Goal: Transaction & Acquisition: Subscribe to service/newsletter

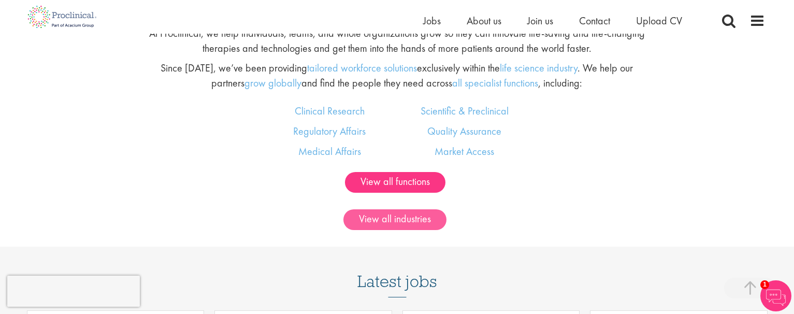
scroll to position [582, 0]
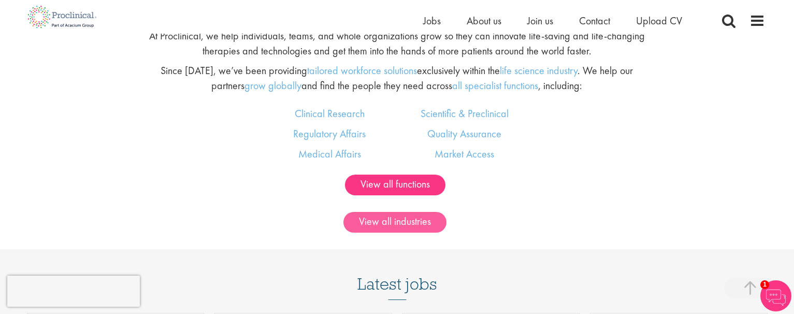
click at [377, 216] on link "View all industries" at bounding box center [394, 222] width 103 height 21
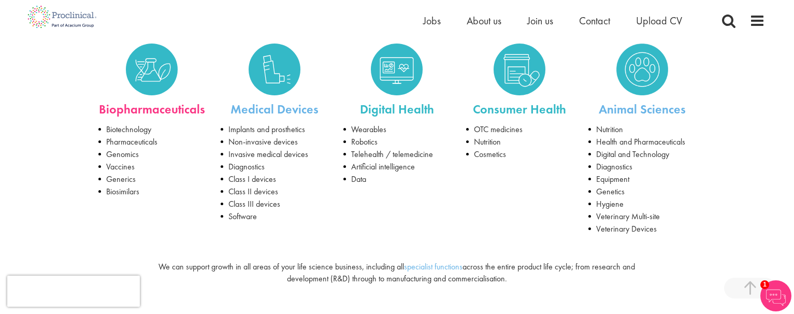
scroll to position [185, 1]
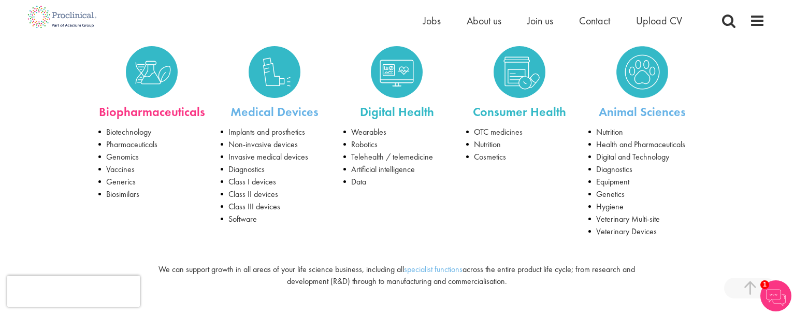
click at [136, 105] on link "Biopharmaceuticals" at bounding box center [152, 112] width 106 height 16
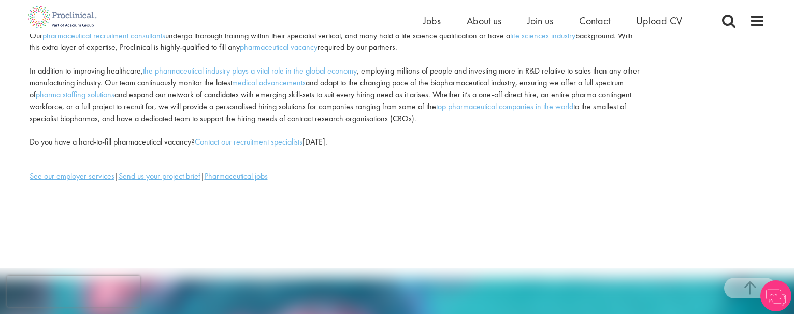
scroll to position [194, 0]
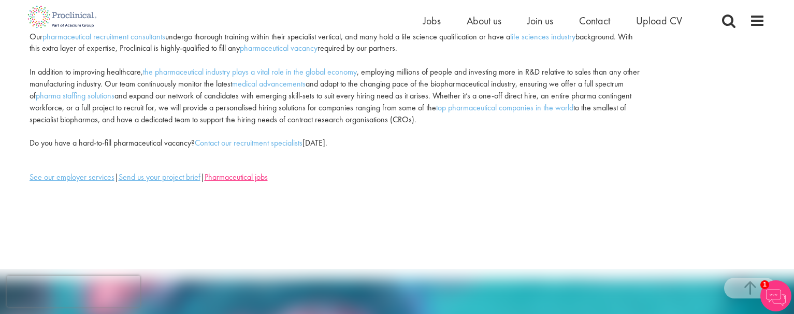
click at [241, 171] on u "Pharmaceutical jobs" at bounding box center [236, 176] width 63 height 11
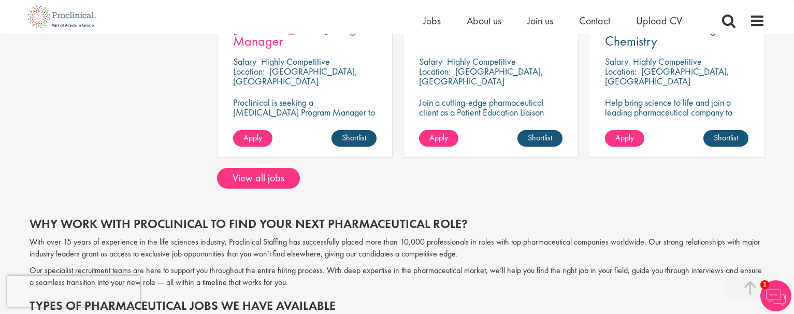
scroll to position [844, 0]
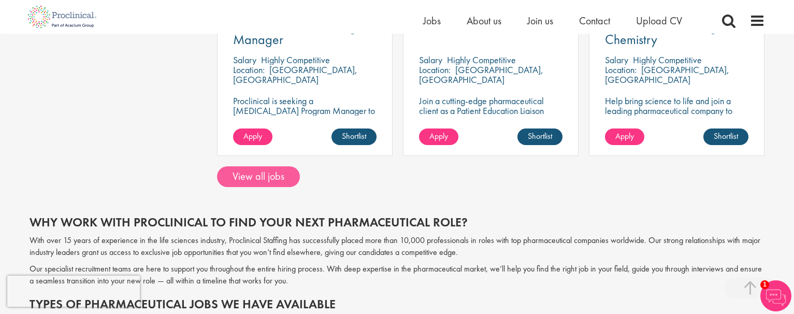
click at [247, 172] on link "View all jobs" at bounding box center [258, 176] width 83 height 21
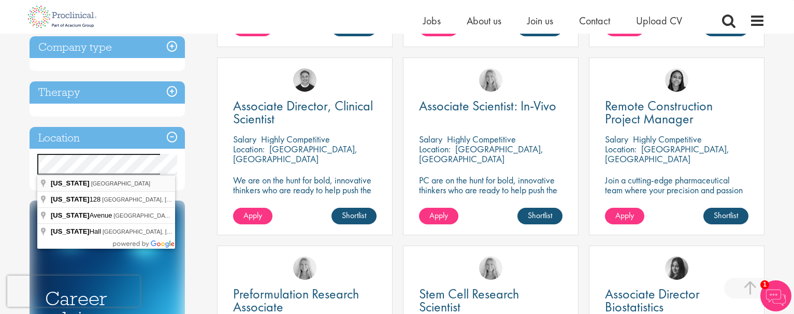
scroll to position [361, 1]
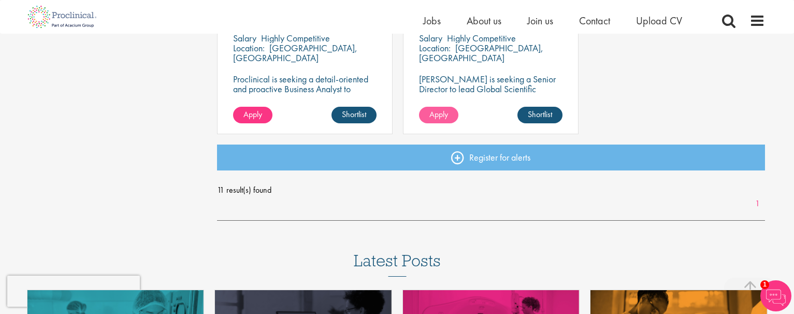
scroll to position [821, 0]
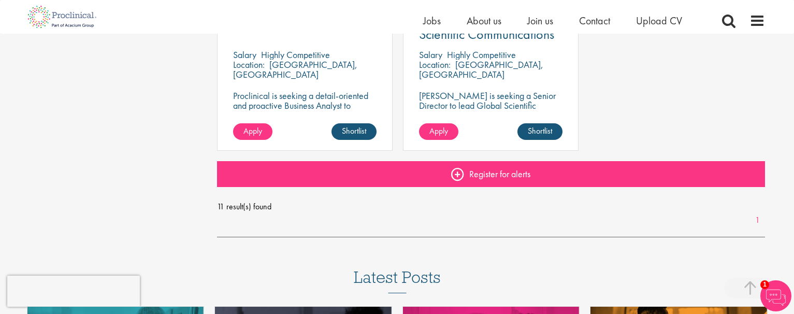
click at [479, 176] on link "Register for alerts" at bounding box center [491, 174] width 548 height 26
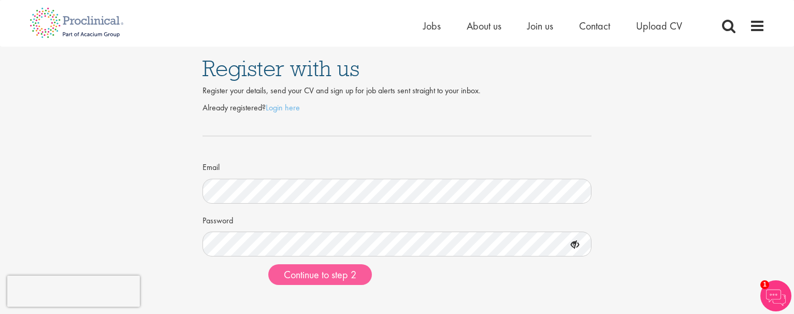
click at [317, 274] on span "Continue to step 2" at bounding box center [320, 274] width 72 height 13
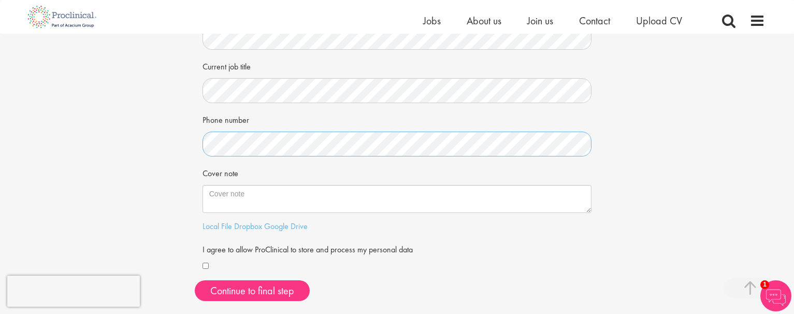
scroll to position [197, 0]
click at [479, 256] on div "I agree to allow ProClinical to store and process my personal data" at bounding box center [396, 257] width 389 height 33
click at [231, 286] on button "Continue to final step" at bounding box center [252, 291] width 115 height 21
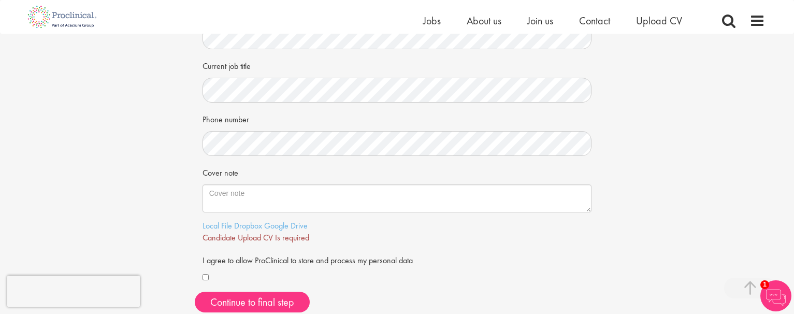
scroll to position [200, 1]
click at [442, 294] on div "Continue to final step" at bounding box center [397, 301] width 405 height 21
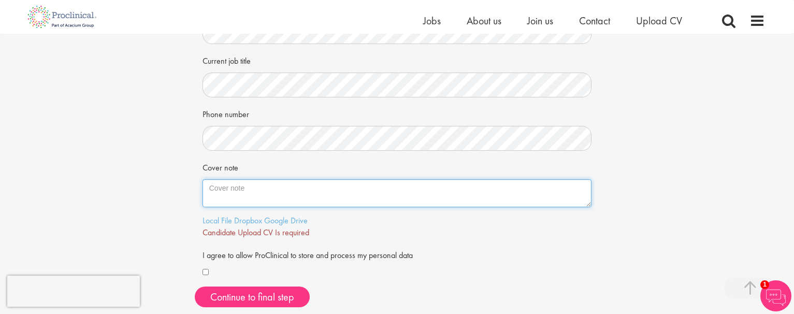
click at [333, 191] on textarea "Cover note" at bounding box center [396, 193] width 389 height 28
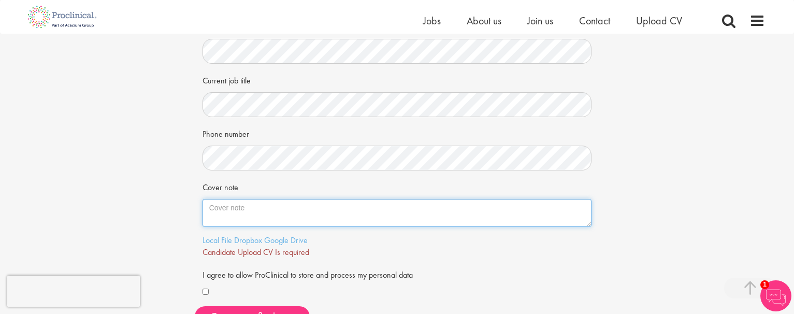
scroll to position [185, 0]
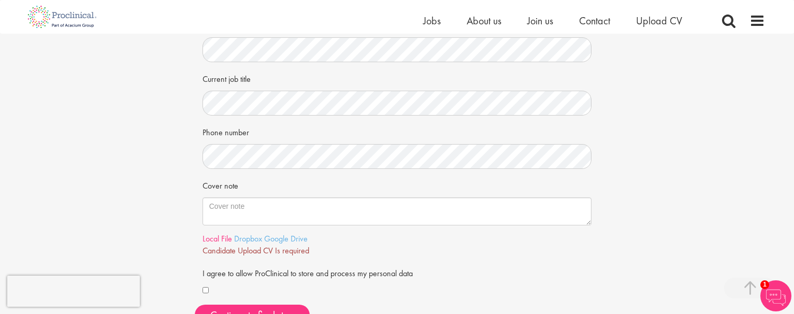
click at [221, 234] on link "Local File" at bounding box center [217, 238] width 30 height 11
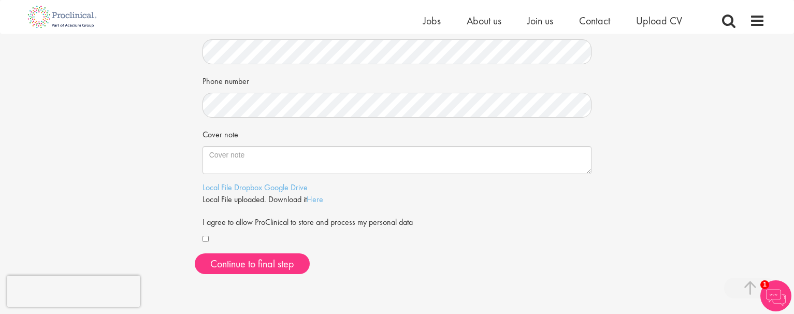
scroll to position [244, 0]
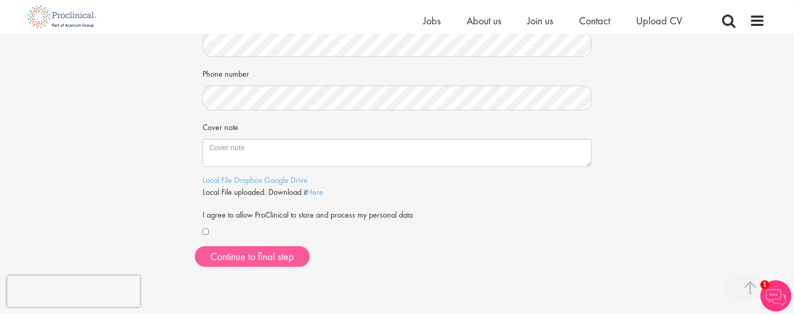
click at [251, 252] on span "Continue to final step" at bounding box center [252, 256] width 84 height 13
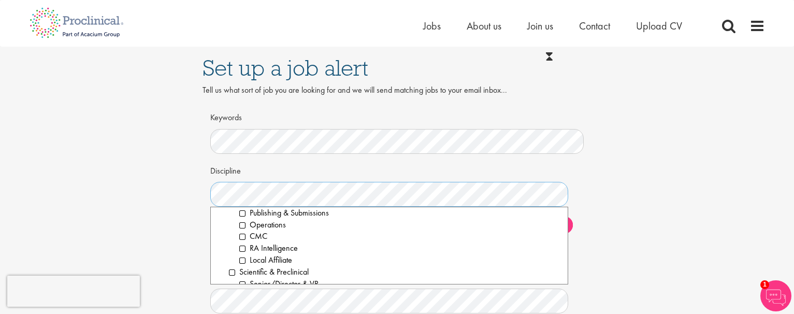
scroll to position [1, 0]
click at [241, 278] on li "Senior/Director & VP" at bounding box center [399, 284] width 321 height 12
click at [242, 313] on li "Biological Sciences" at bounding box center [399, 319] width 321 height 12
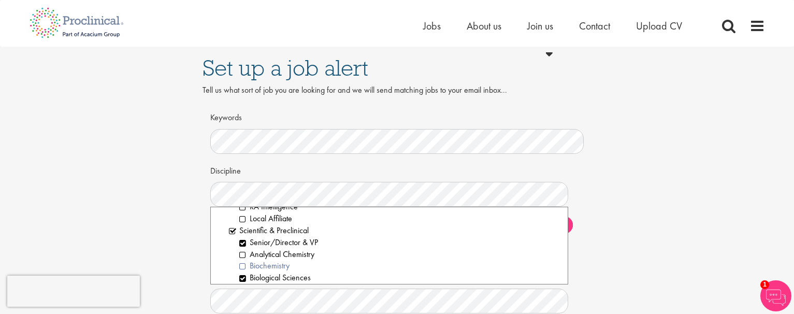
scroll to position [1315, 0]
click at [240, 305] on li "Immunology" at bounding box center [399, 311] width 321 height 12
click at [243, 283] on li "Pharmacokineticists" at bounding box center [399, 289] width 321 height 12
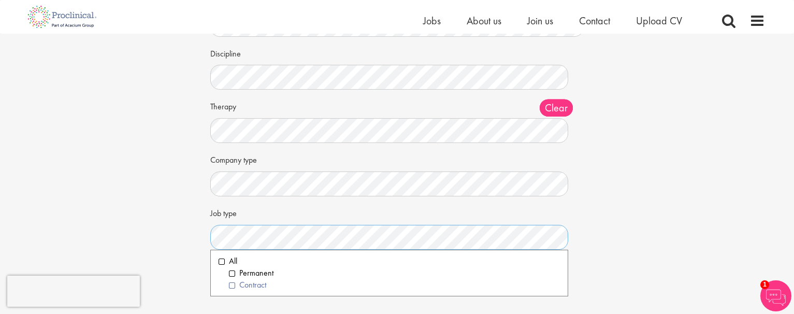
scroll to position [107, 1]
click at [220, 258] on li "All" at bounding box center [389, 259] width 342 height 12
click at [630, 259] on div "Set up a job alert Tell us what sort of job you are looking for and we will sen…" at bounding box center [396, 107] width 809 height 357
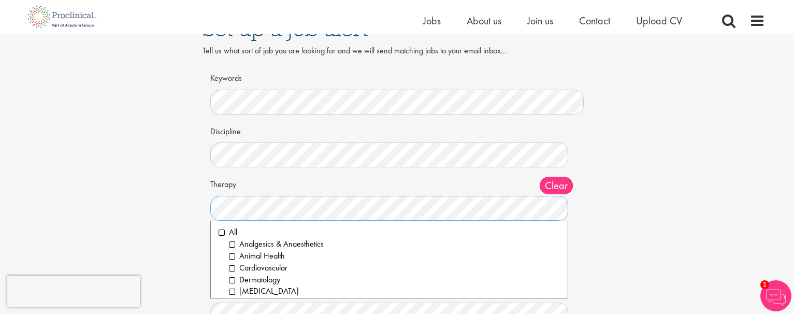
scroll to position [0, 0]
click at [220, 232] on li "All" at bounding box center [389, 232] width 342 height 12
click at [597, 236] on div "Set up a job alert Tell us what sort of job you are looking for and we will sen…" at bounding box center [397, 185] width 405 height 357
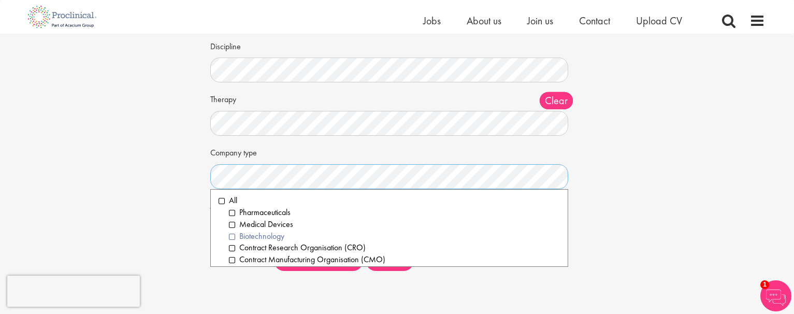
scroll to position [113, 0]
click at [232, 234] on li "Biotechnology" at bounding box center [394, 235] width 331 height 12
click at [231, 210] on li "Pharmaceuticals" at bounding box center [394, 212] width 331 height 12
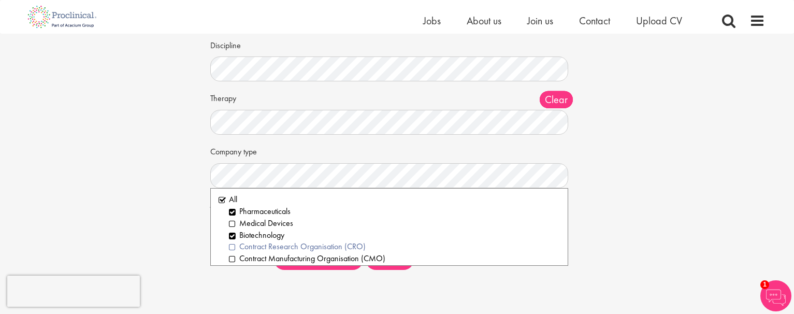
click at [230, 243] on li "Contract Research Organisation (CRO)" at bounding box center [394, 247] width 331 height 12
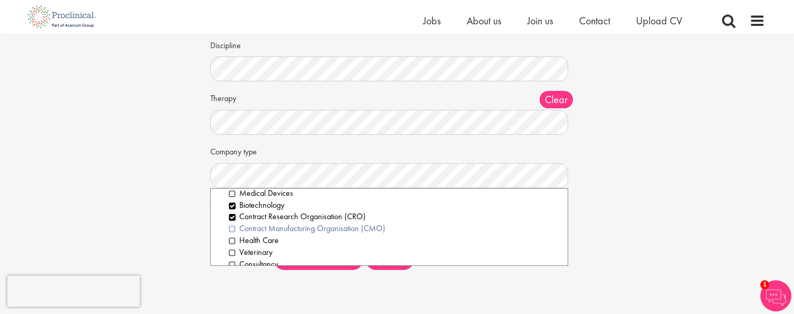
scroll to position [31, 0]
click at [232, 258] on li "Consultancy" at bounding box center [394, 264] width 331 height 12
click at [601, 223] on div "Set up a job alert Tell us what sort of job you are looking for and we will sen…" at bounding box center [396, 99] width 809 height 357
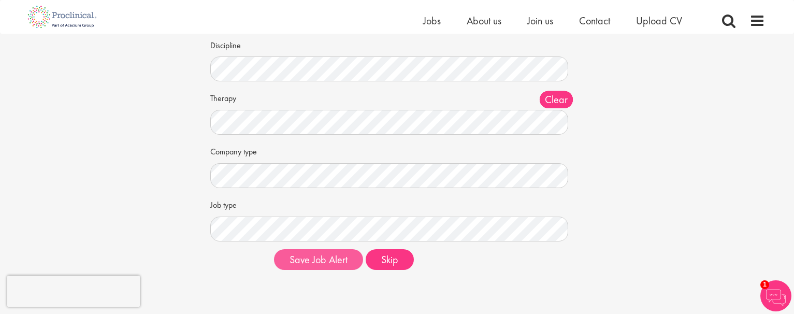
click at [328, 259] on button "Save Job Alert" at bounding box center [318, 259] width 89 height 21
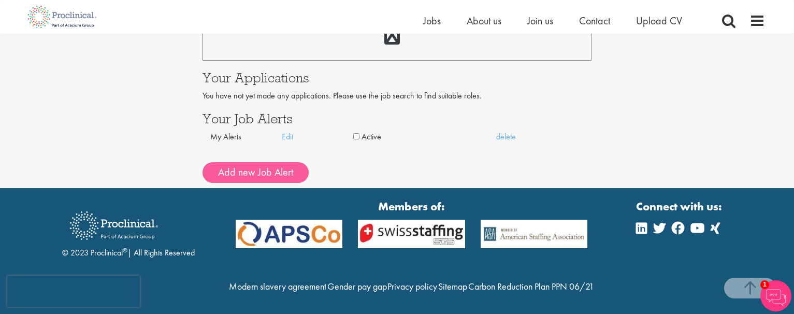
scroll to position [417, 0]
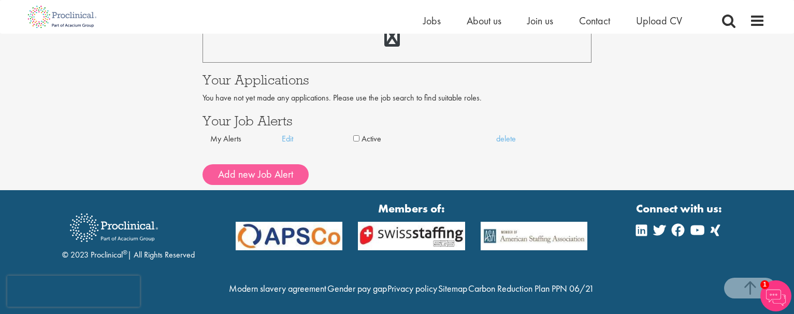
click at [258, 173] on button "Add new Job Alert" at bounding box center [255, 174] width 106 height 21
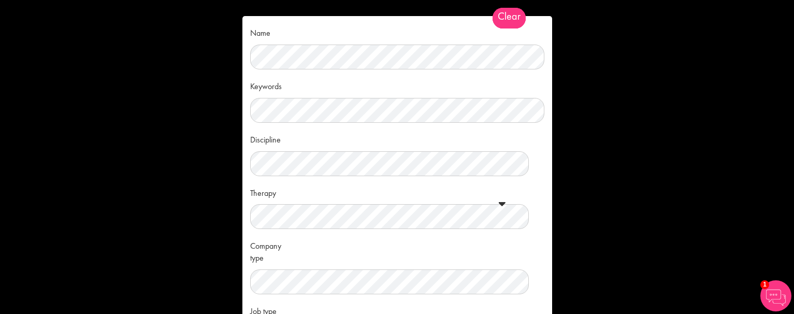
click at [511, 19] on span "Clear" at bounding box center [508, 18] width 33 height 21
click at [616, 271] on div "Name Keywords Discipline Clear All Computer Science Data Science Recruitment Co…" at bounding box center [397, 157] width 794 height 314
click at [770, 292] on img at bounding box center [775, 295] width 31 height 31
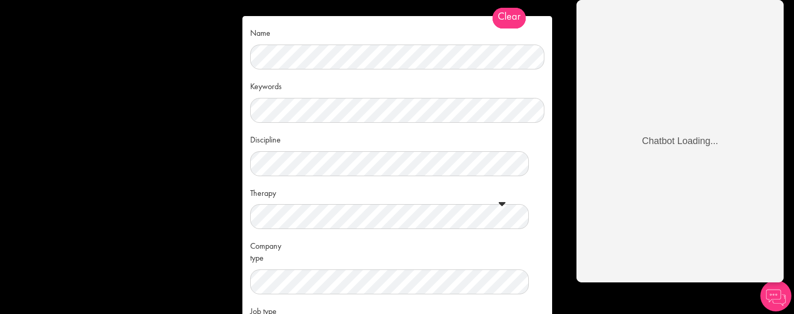
click at [223, 83] on div "Name Keywords Discipline Clear All Computer Science Data Science Recruitment Co…" at bounding box center [397, 157] width 794 height 314
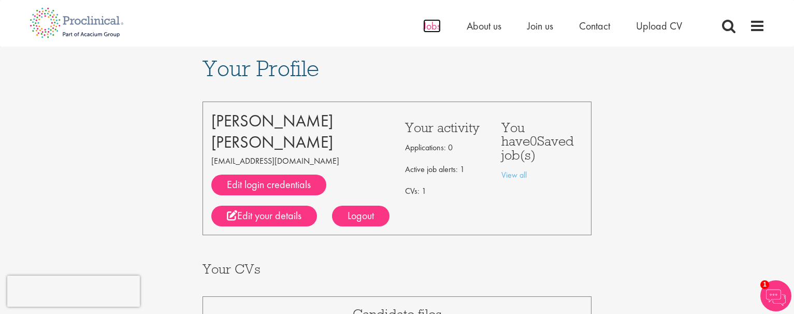
click at [425, 25] on span "Jobs" at bounding box center [432, 25] width 18 height 13
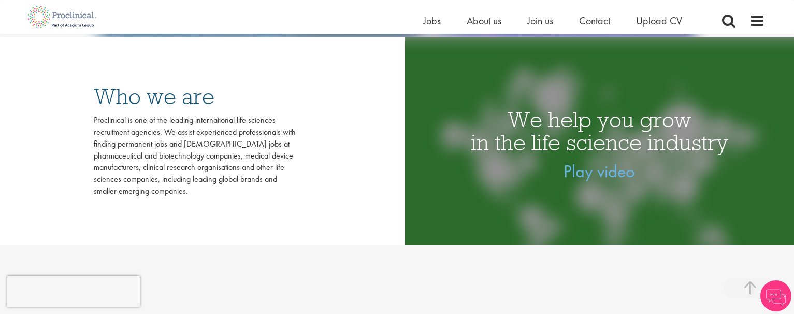
scroll to position [259, 0]
